Goal: Transaction & Acquisition: Purchase product/service

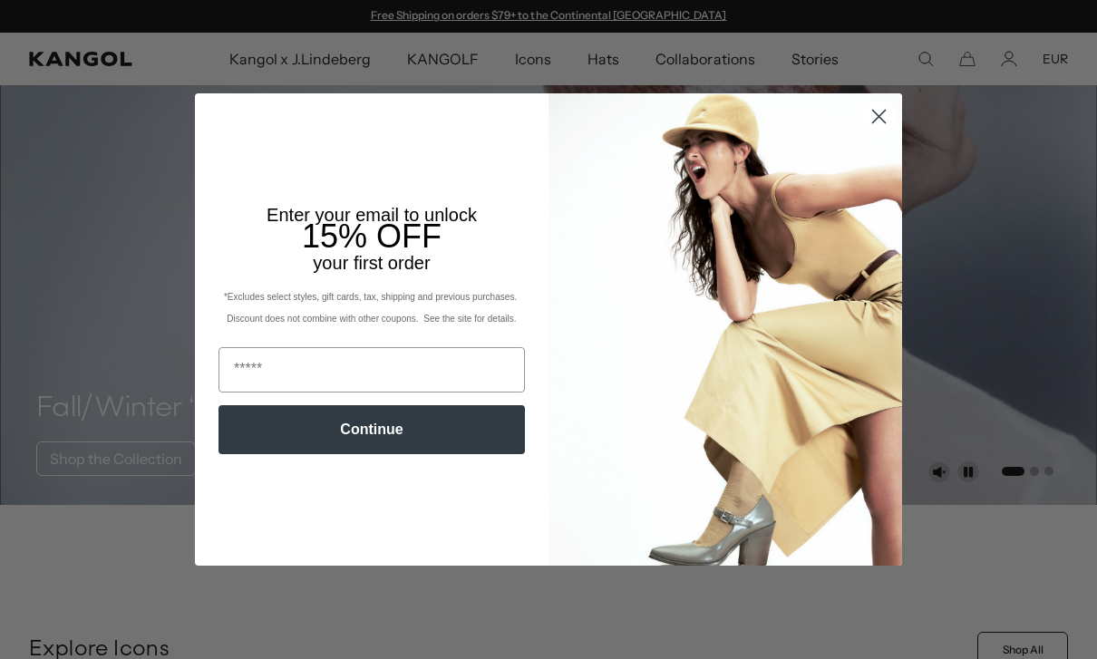
scroll to position [353, 0]
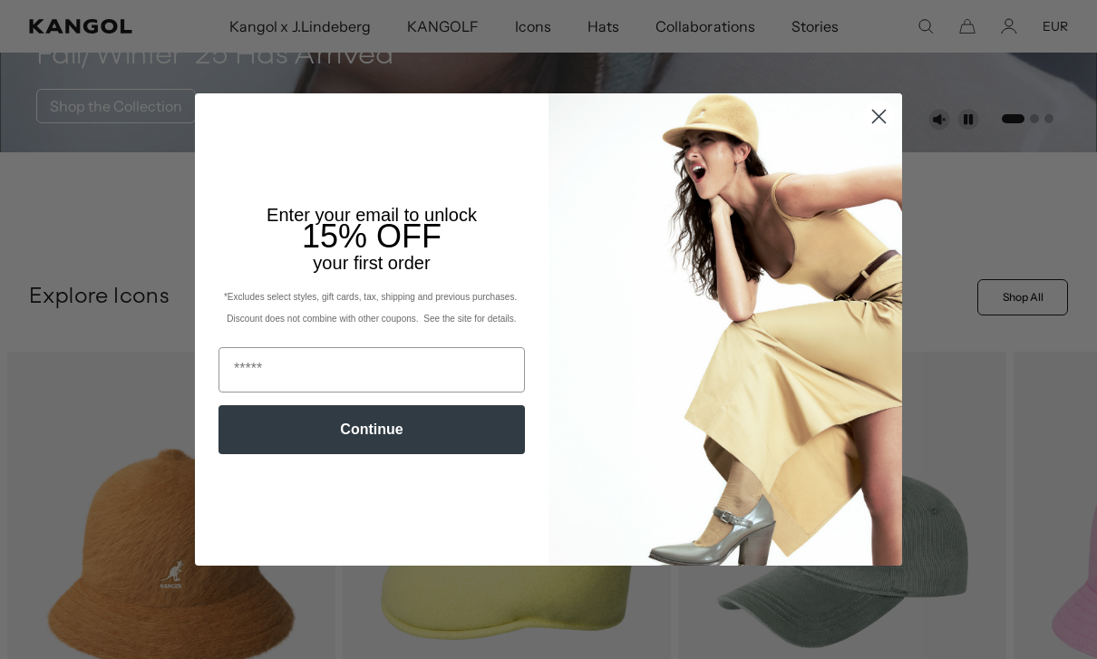
click at [894, 132] on icon "Close dialog" at bounding box center [879, 117] width 32 height 32
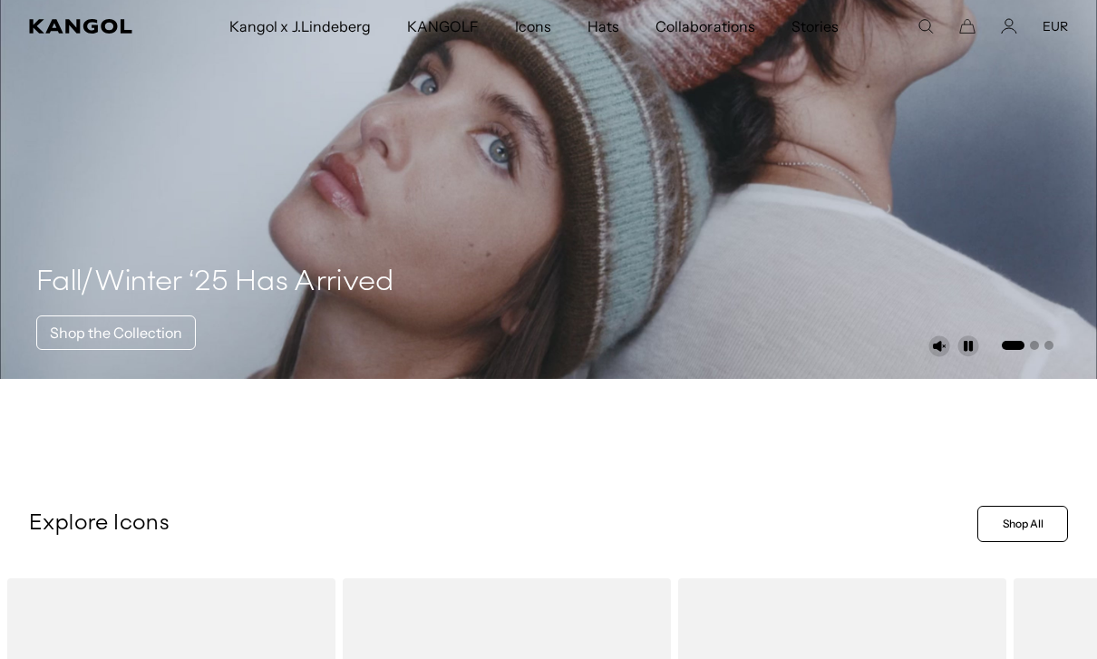
scroll to position [0, 0]
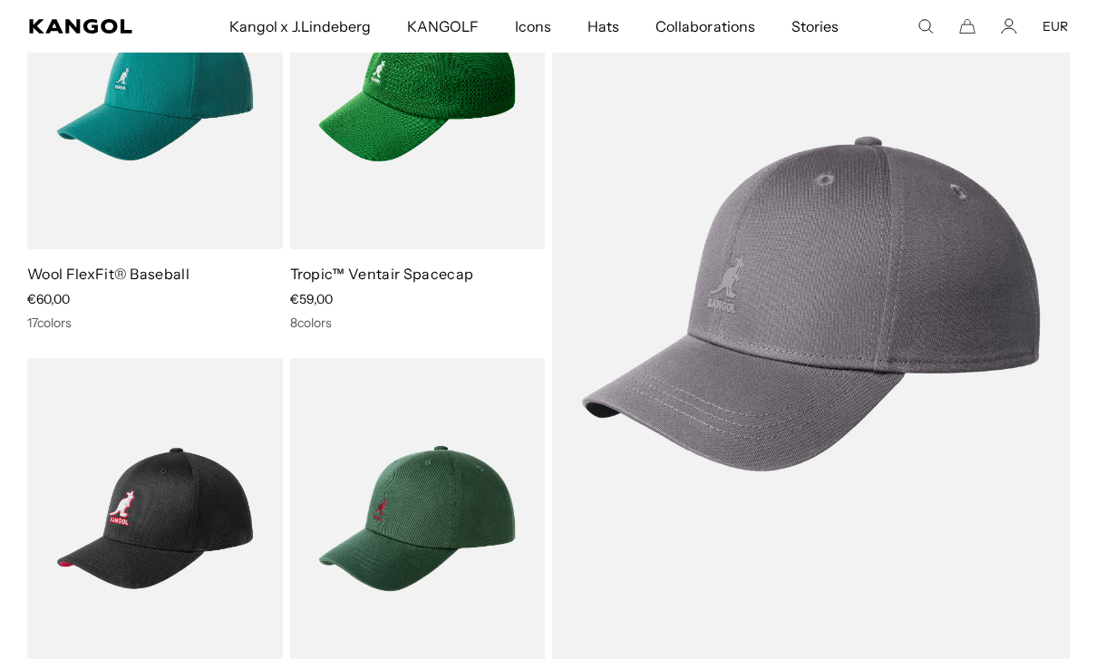
scroll to position [267, 0]
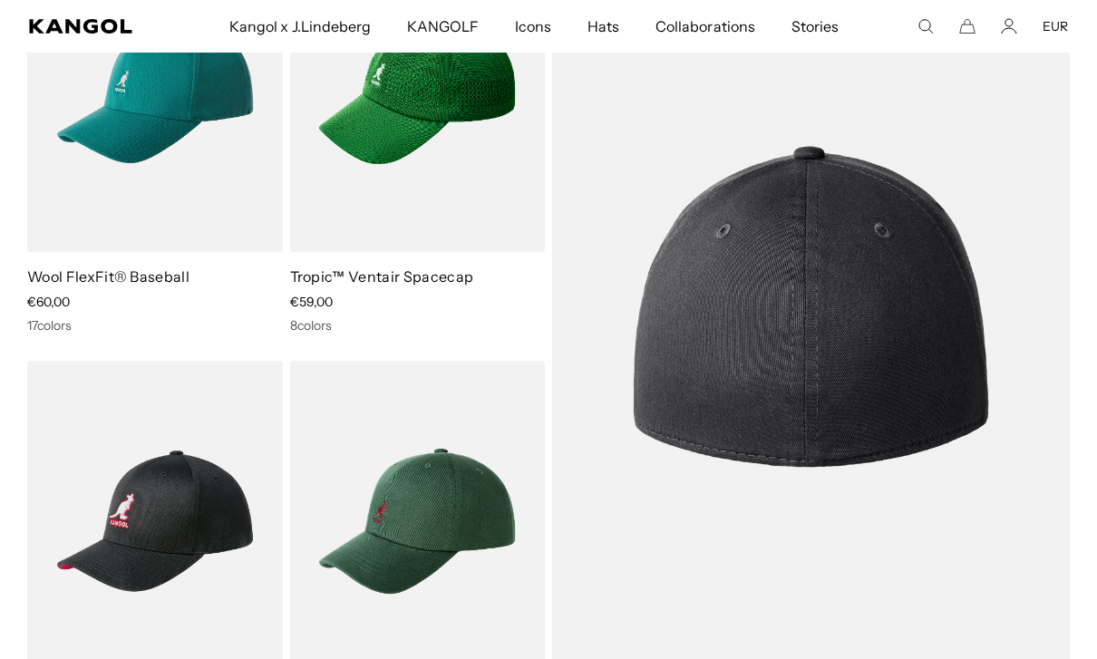
click at [914, 416] on img at bounding box center [811, 307] width 518 height 750
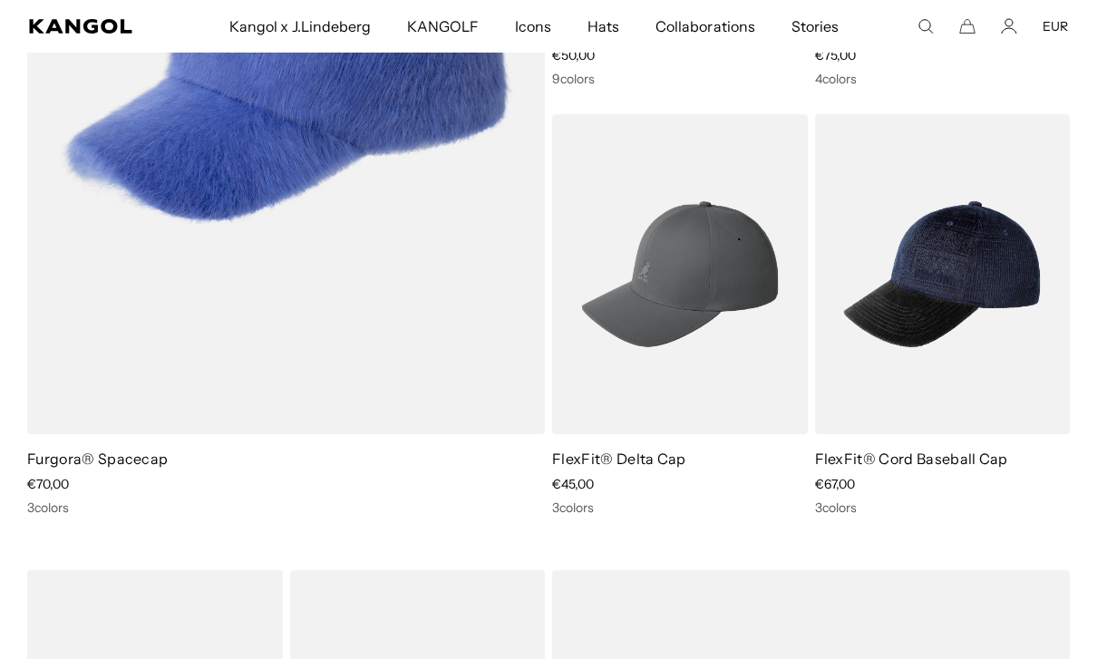
scroll to position [3182, 0]
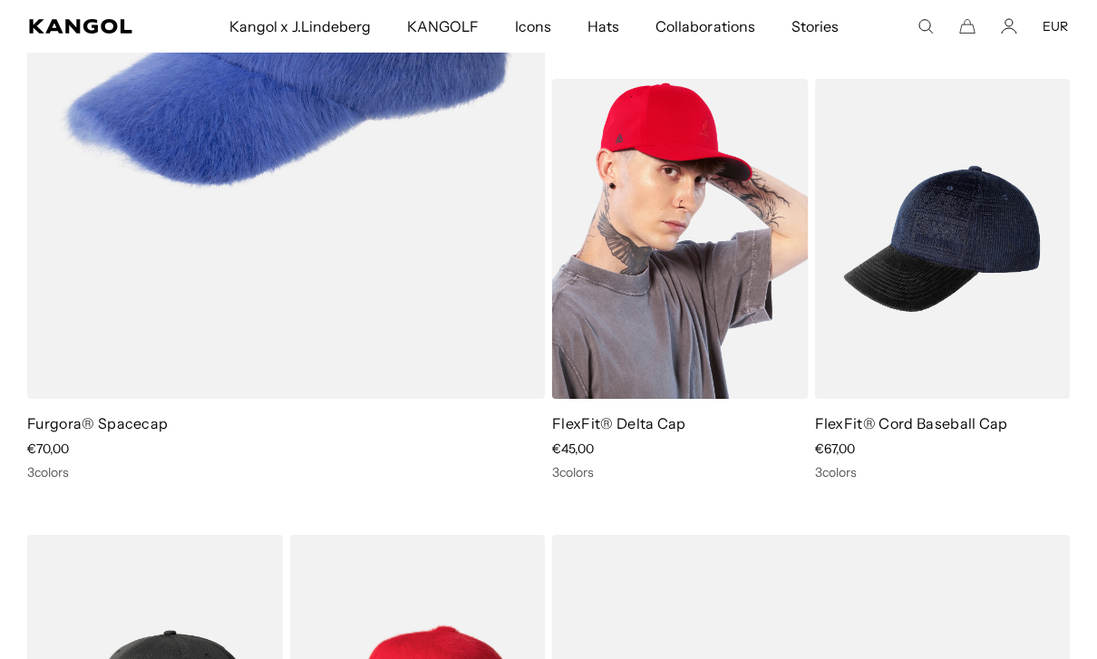
click at [749, 315] on img at bounding box center [680, 239] width 256 height 320
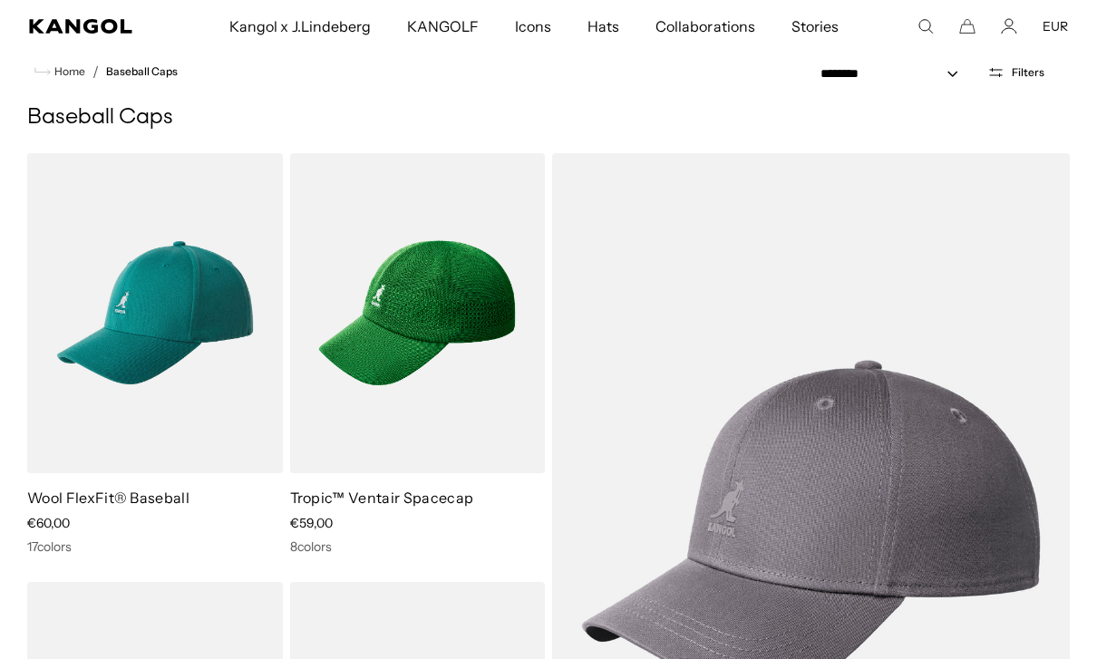
scroll to position [0, 0]
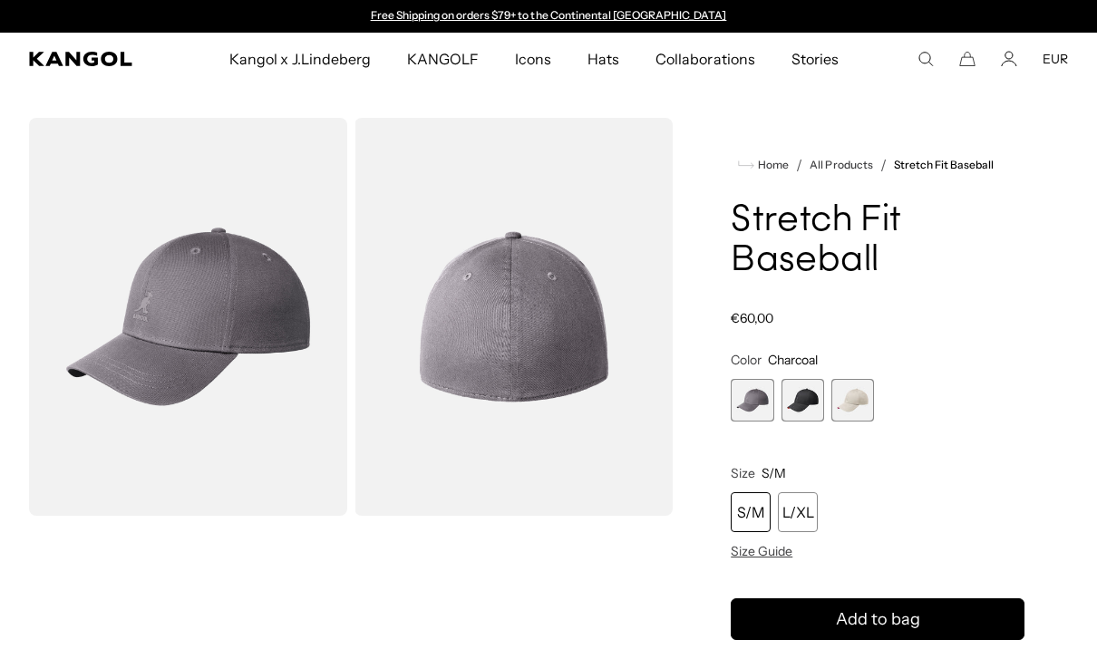
click at [799, 399] on span "2 of 3" at bounding box center [802, 400] width 43 height 43
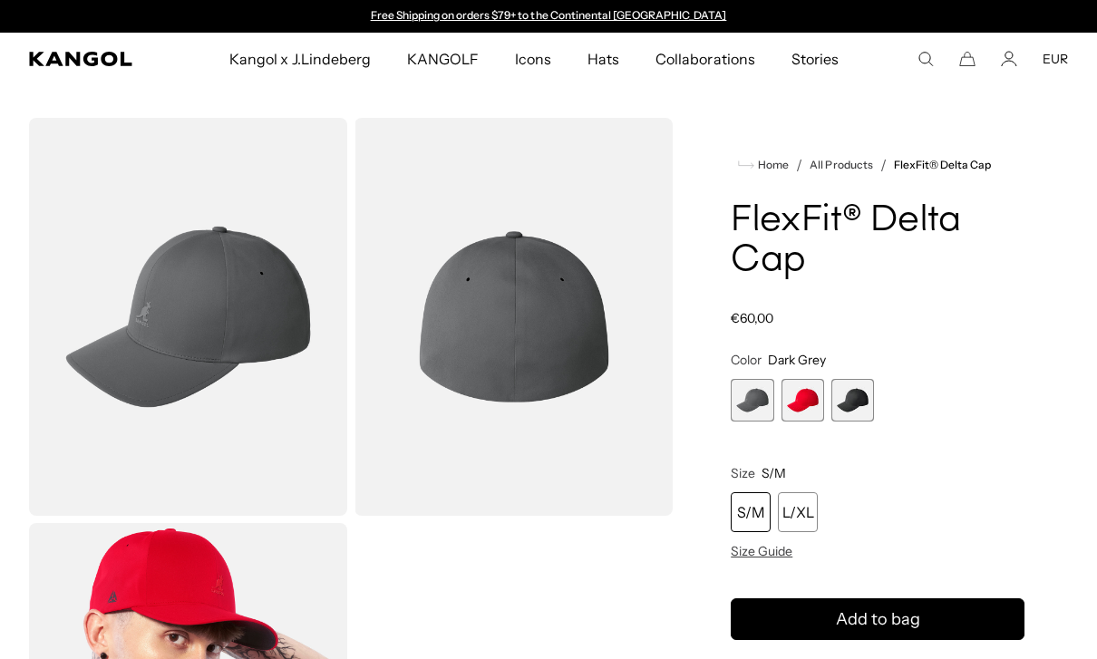
click at [752, 392] on span "1 of 3" at bounding box center [751, 400] width 43 height 43
click at [806, 405] on span "2 of 3" at bounding box center [802, 400] width 43 height 43
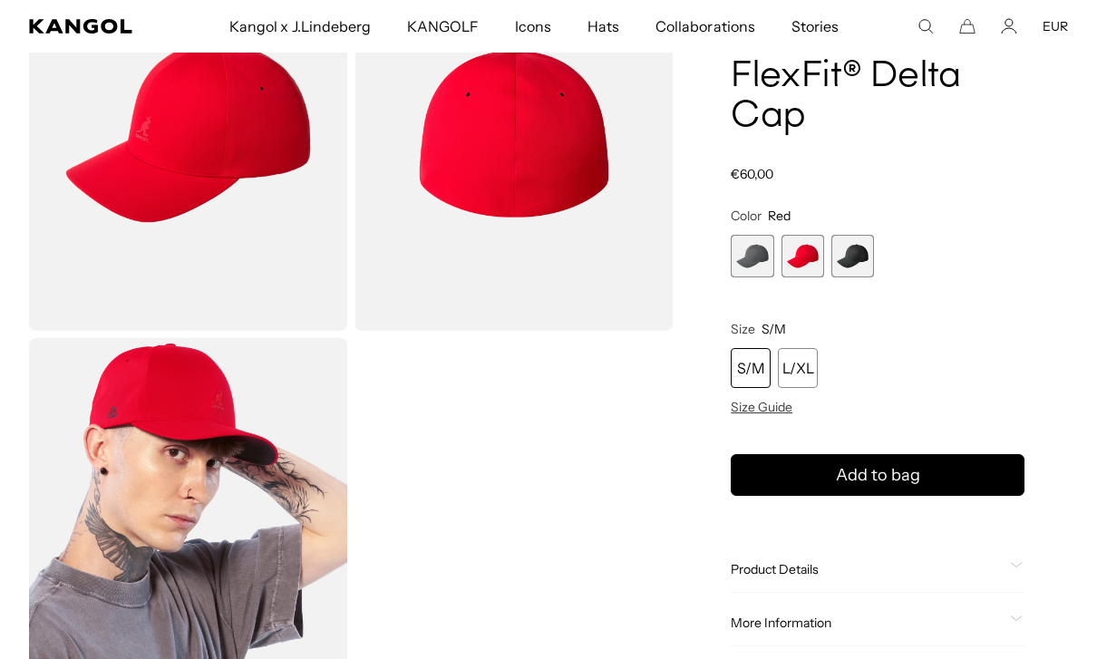
scroll to position [272, 0]
